Goal: Task Accomplishment & Management: Manage account settings

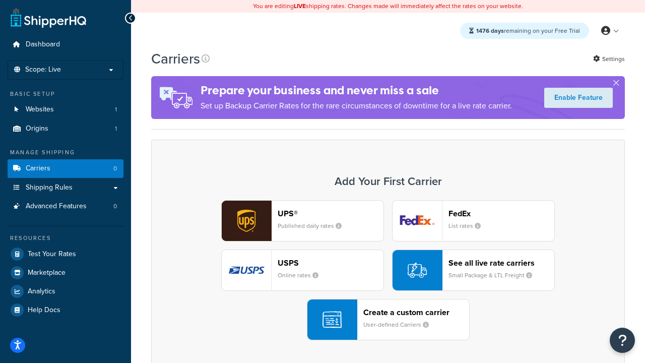
click at [388, 270] on div "UPS® Published daily rates FedEx List rates USPS Online rates See all live rate…" at bounding box center [388, 270] width 452 height 140
click at [501, 214] on header "FedEx" at bounding box center [501, 213] width 106 height 10
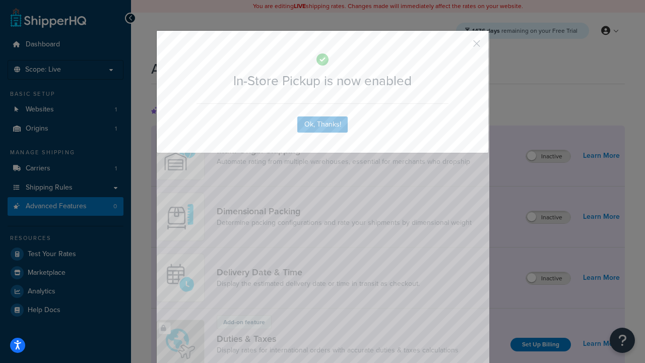
scroll to position [327, 0]
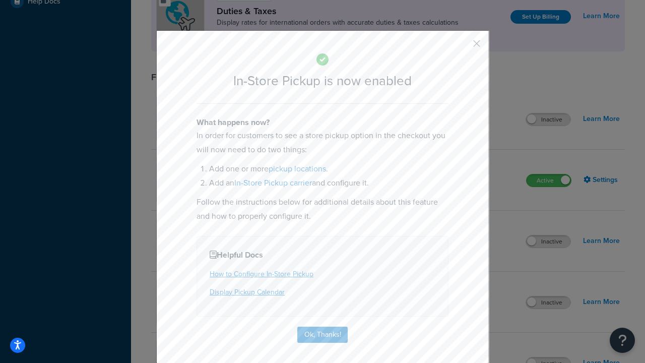
click at [461, 47] on button "button" at bounding box center [461, 47] width 3 height 3
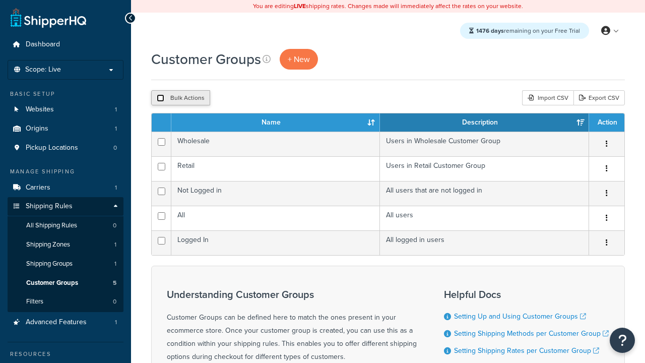
click at [160, 99] on input "checkbox" at bounding box center [161, 98] width 8 height 8
checkbox input "true"
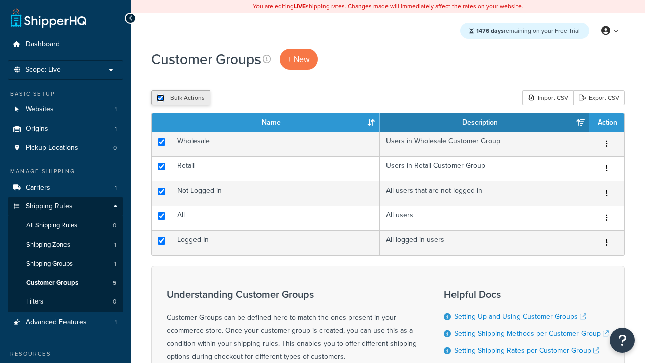
checkbox input "true"
click at [0, 0] on button "Delete" at bounding box center [0, 0] width 0 height 0
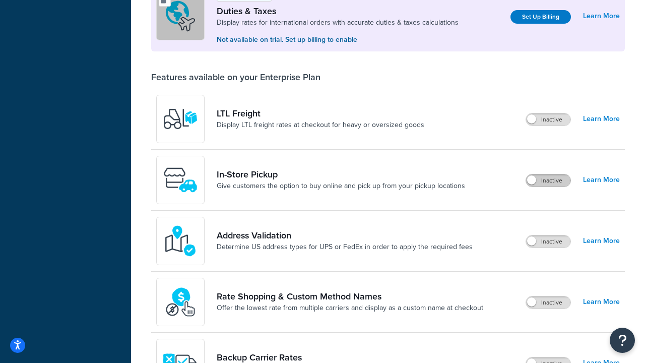
scroll to position [308, 0]
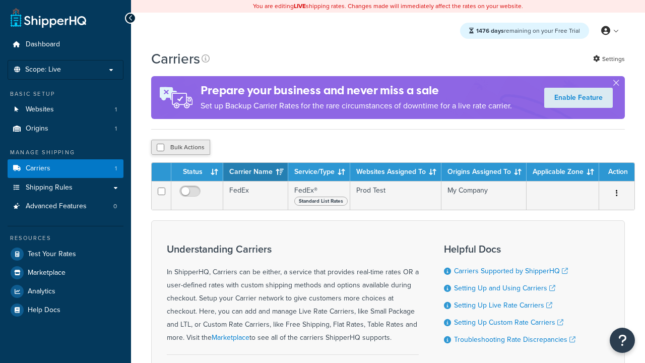
click at [160, 148] on input "checkbox" at bounding box center [161, 148] width 8 height 8
checkbox input "true"
click at [0, 0] on button "Delete" at bounding box center [0, 0] width 0 height 0
